Goal: Task Accomplishment & Management: Use online tool/utility

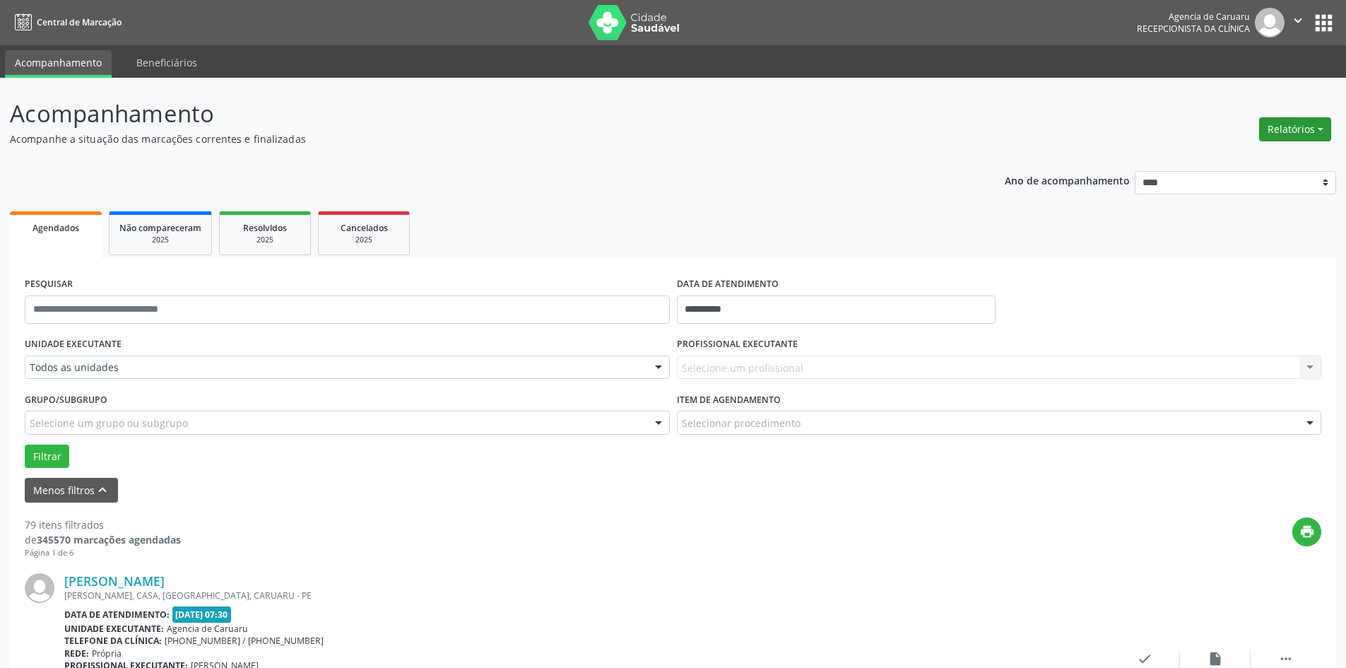
click at [1294, 138] on button "Relatórios" at bounding box center [1296, 129] width 72 height 24
click at [1239, 158] on link "Agendamentos" at bounding box center [1256, 160] width 152 height 20
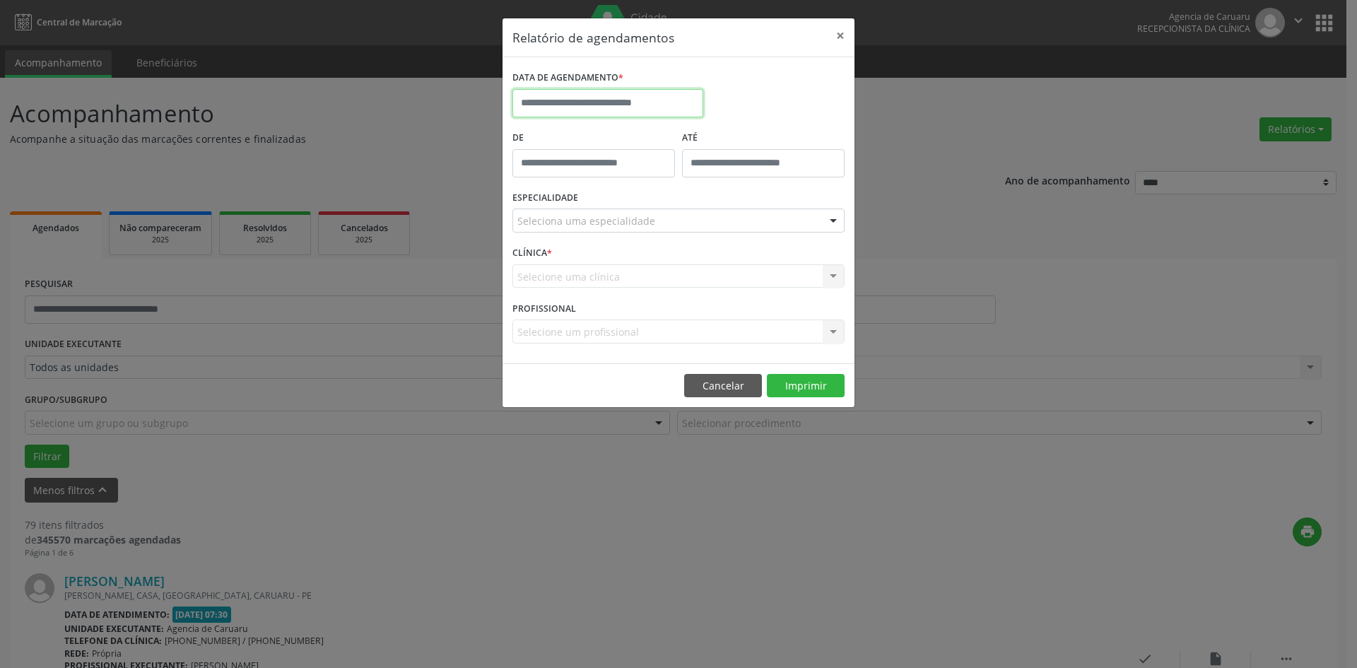
click at [560, 97] on input "text" at bounding box center [607, 103] width 191 height 28
click at [751, 82] on div "DATA DE AGENDAMENTO *" at bounding box center [678, 97] width 339 height 60
drag, startPoint x: 730, startPoint y: 382, endPoint x: 495, endPoint y: 399, distance: 235.3
click at [729, 382] on button "Cancelar" at bounding box center [723, 386] width 78 height 24
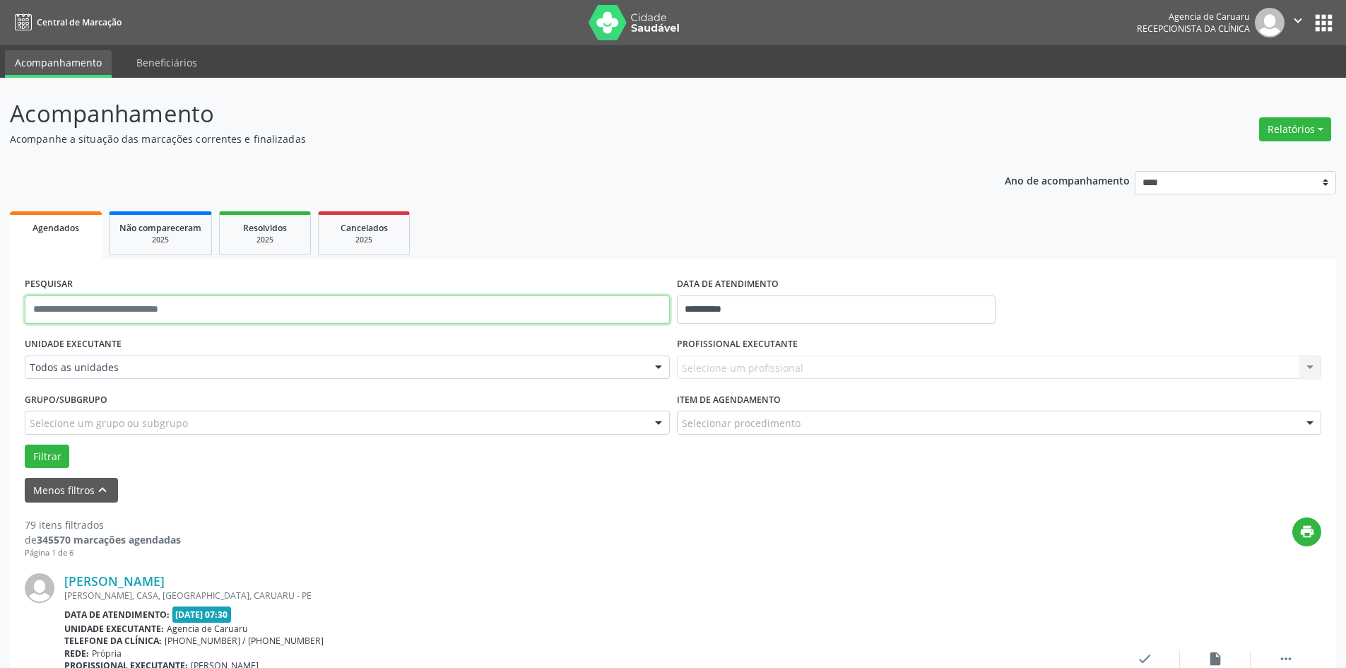
click at [98, 304] on input "text" at bounding box center [347, 309] width 645 height 28
click at [761, 307] on input "**********" at bounding box center [836, 309] width 319 height 28
click at [450, 450] on div "Filtrar" at bounding box center [673, 457] width 1304 height 24
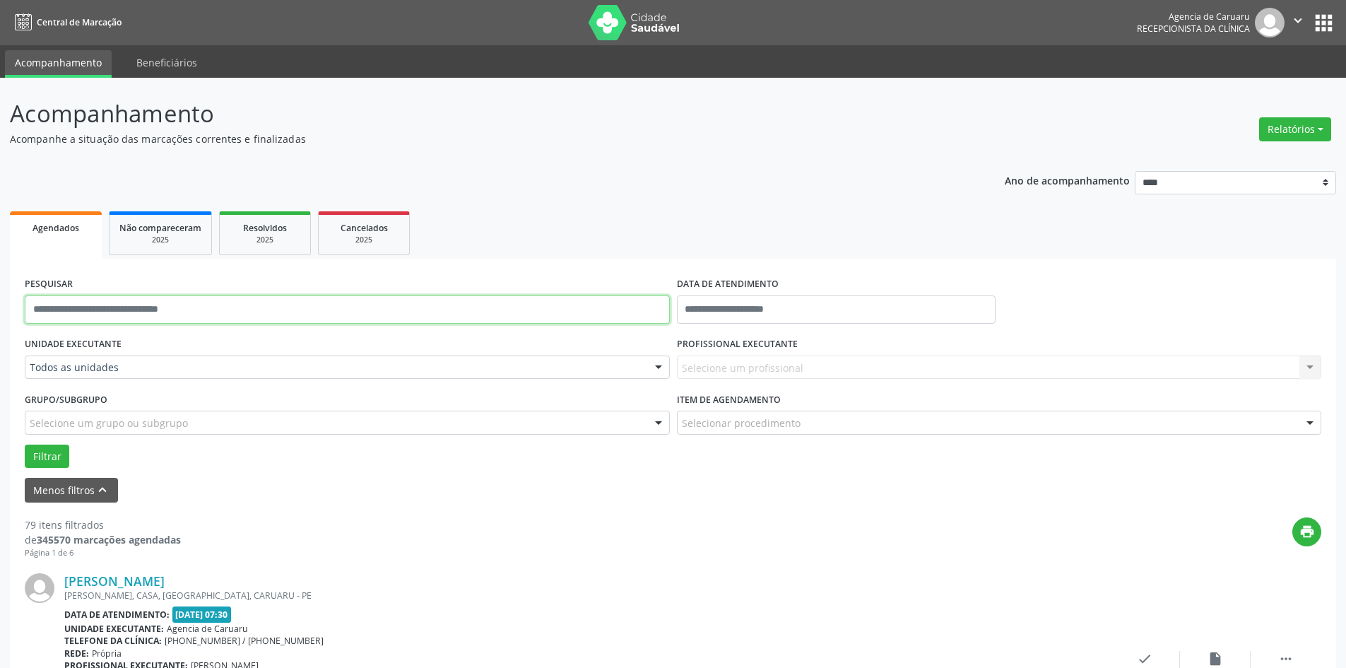
click at [63, 306] on input "text" at bounding box center [347, 309] width 645 height 28
type input "**********"
click at [36, 455] on button "Filtrar" at bounding box center [47, 457] width 45 height 24
drag, startPoint x: 139, startPoint y: 312, endPoint x: 0, endPoint y: 312, distance: 138.5
click at [0, 312] on div "**********" at bounding box center [673, 654] width 1346 height 1153
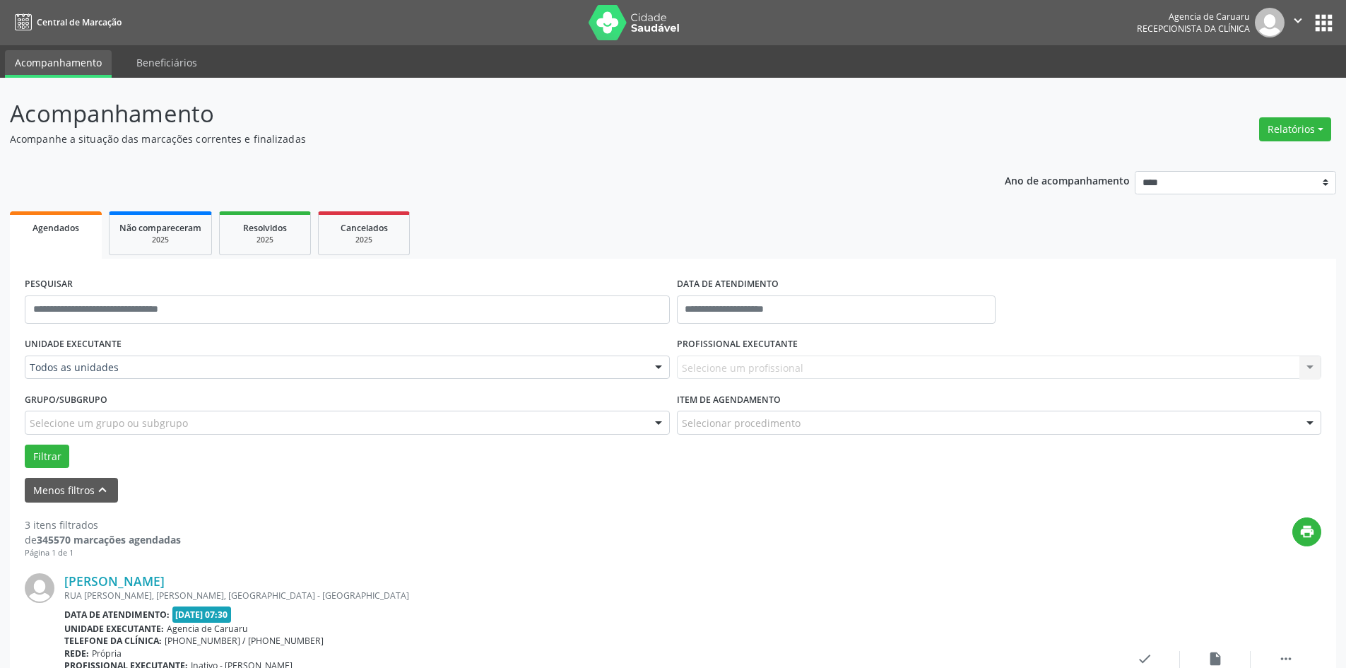
click at [1281, 128] on button "Relatórios" at bounding box center [1296, 129] width 72 height 24
click at [1211, 160] on link "Agendamentos" at bounding box center [1256, 160] width 152 height 20
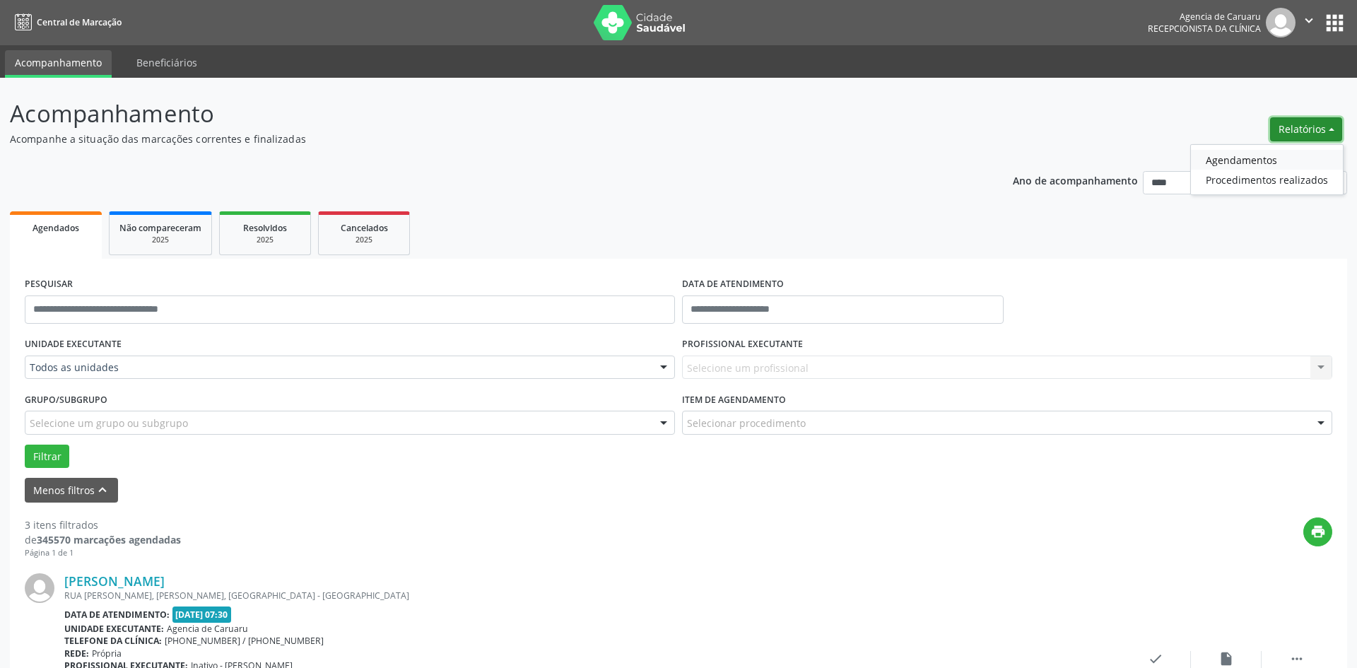
select select "*"
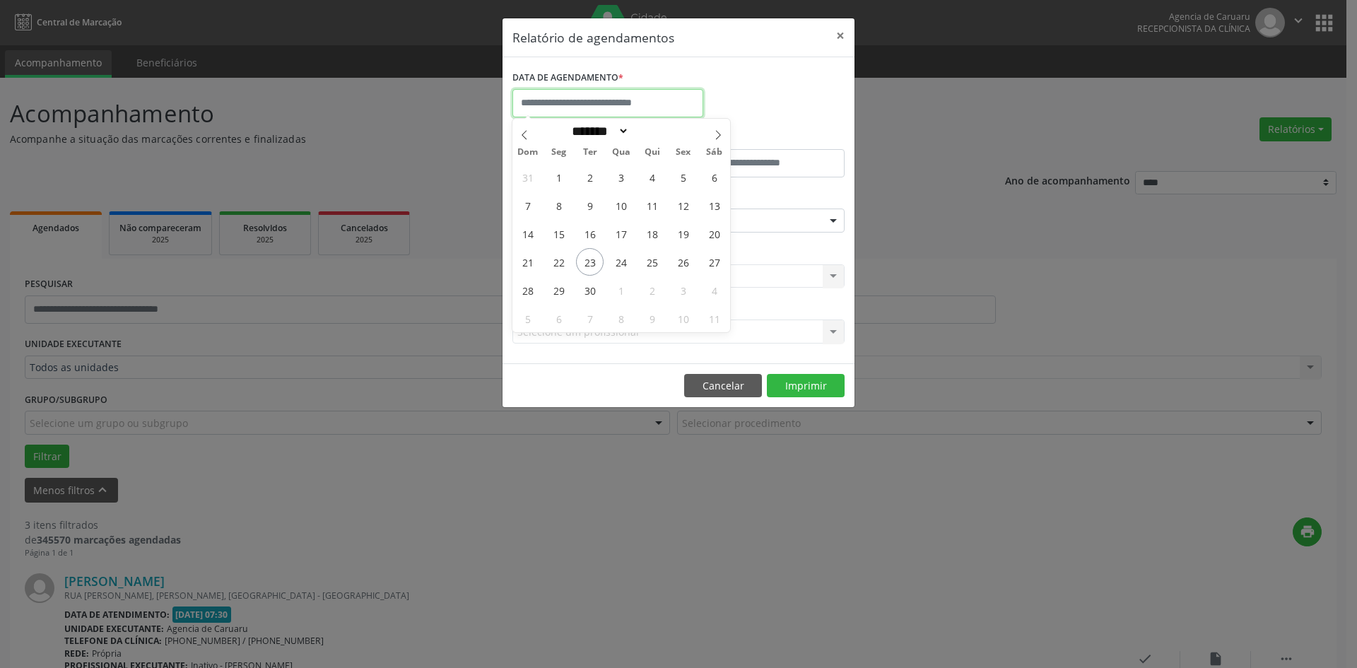
click at [595, 103] on input "text" at bounding box center [607, 103] width 191 height 28
click at [580, 257] on span "23" at bounding box center [590, 262] width 28 height 28
type input "**********"
click at [580, 257] on span "23" at bounding box center [590, 262] width 28 height 28
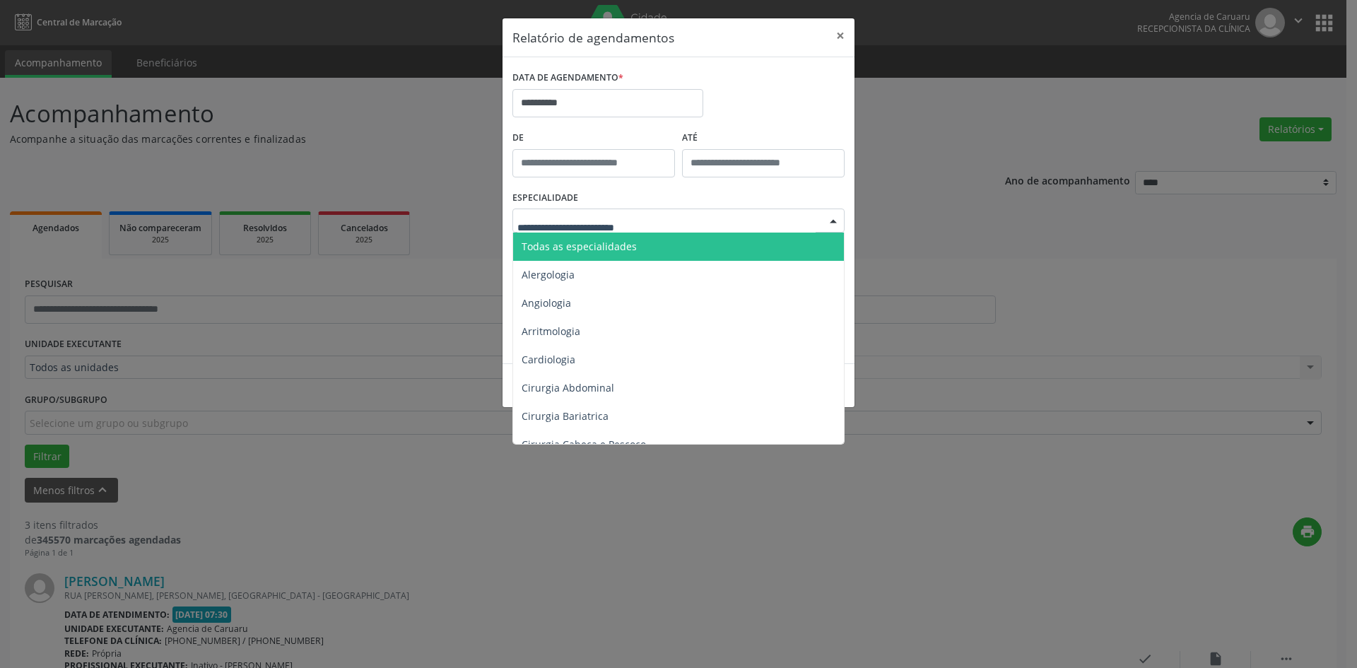
click at [592, 240] on span "Todas as especialidades" at bounding box center [579, 246] width 115 height 13
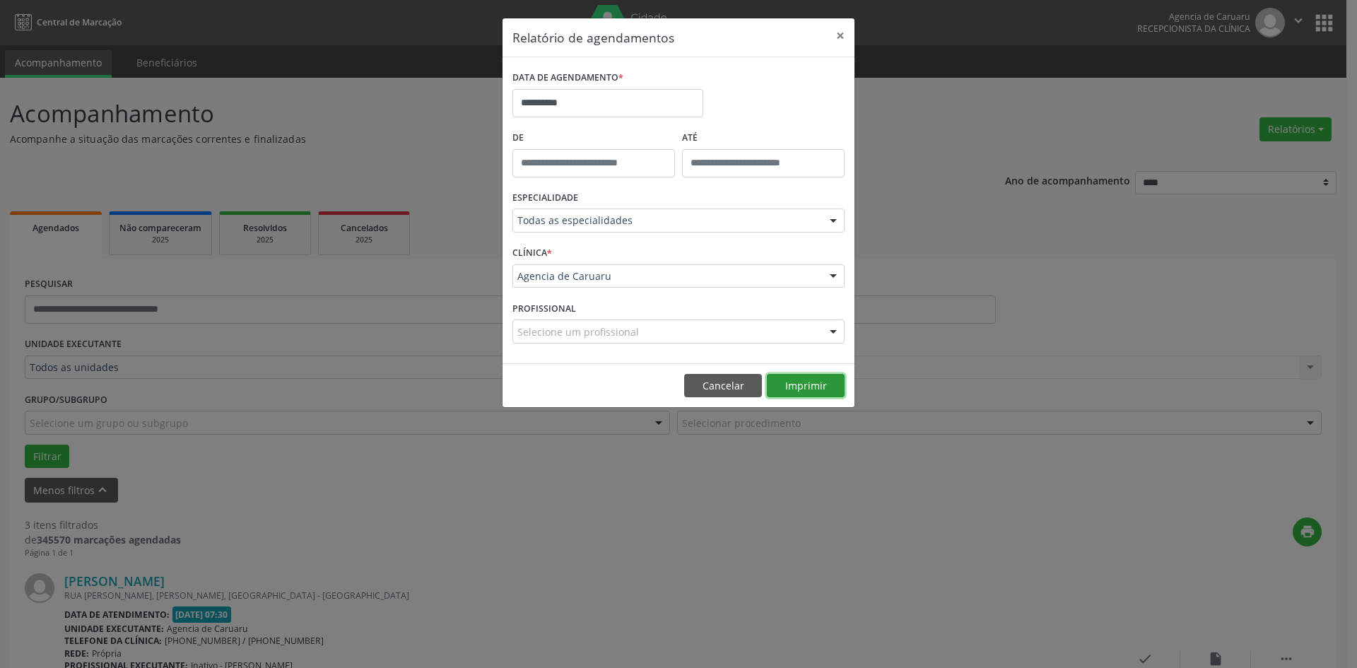
click at [786, 380] on button "Imprimir" at bounding box center [806, 386] width 78 height 24
